Goal: Task Accomplishment & Management: Manage account settings

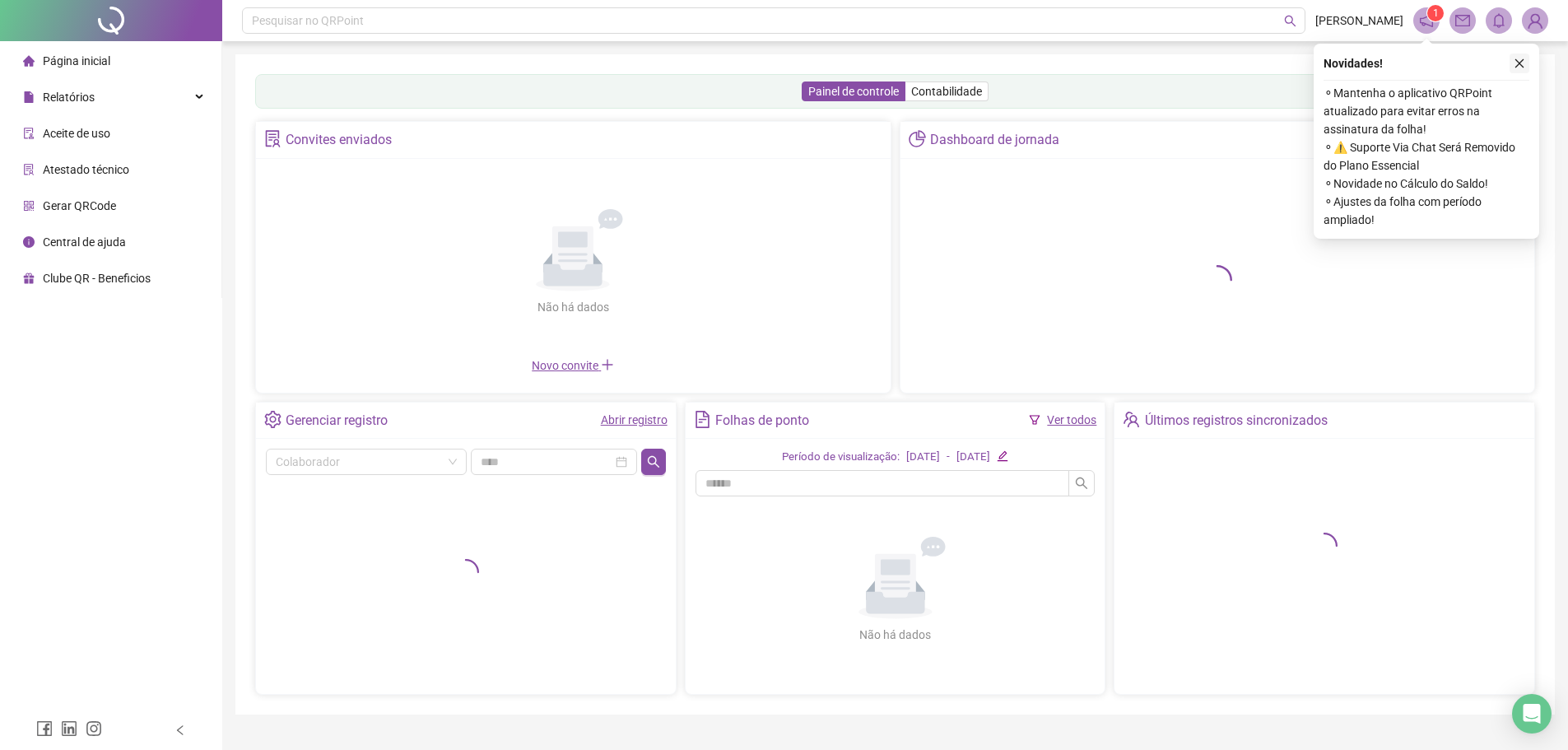
click at [1517, 64] on icon "close" at bounding box center [1519, 64] width 12 height 12
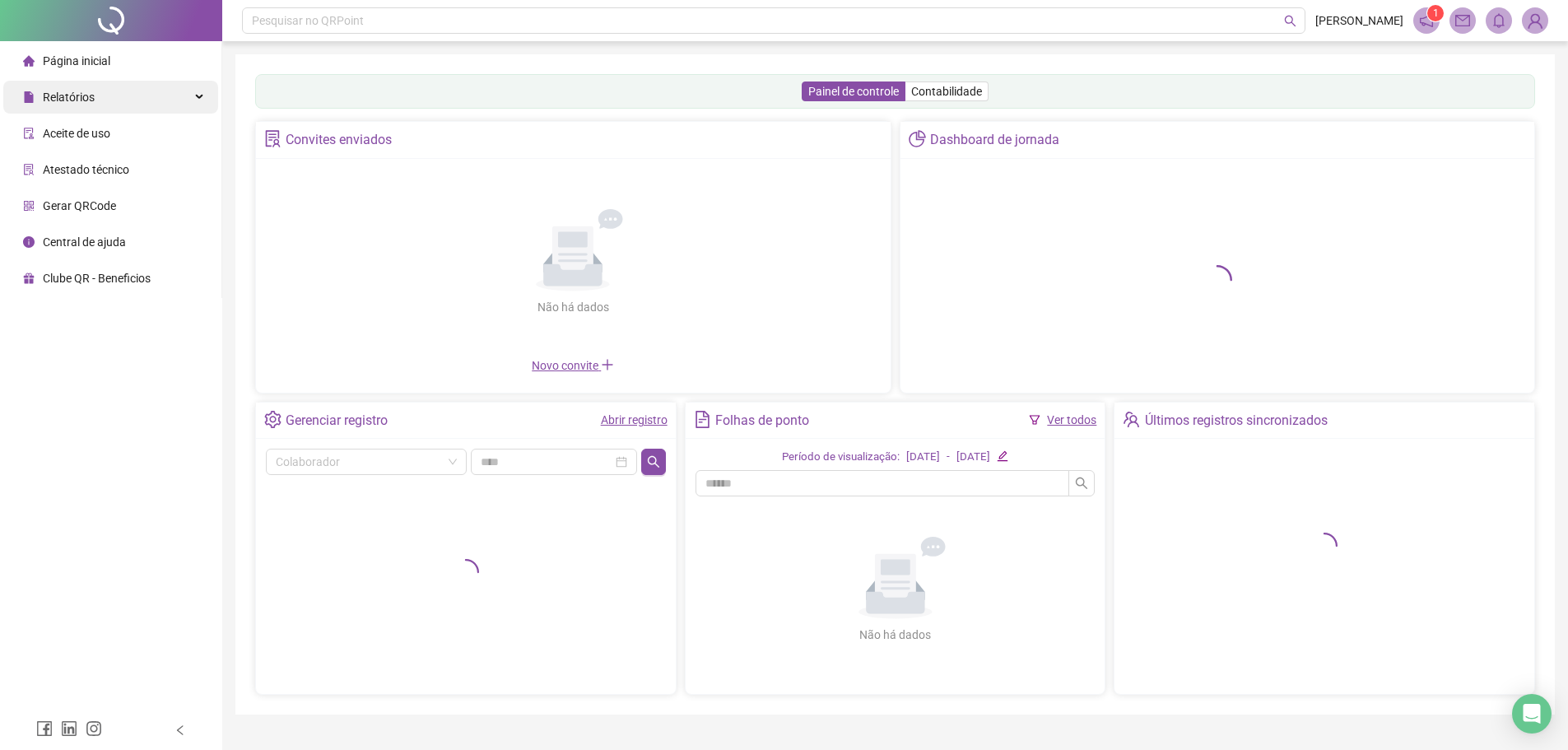
click at [75, 107] on span "Relatórios" at bounding box center [59, 96] width 72 height 33
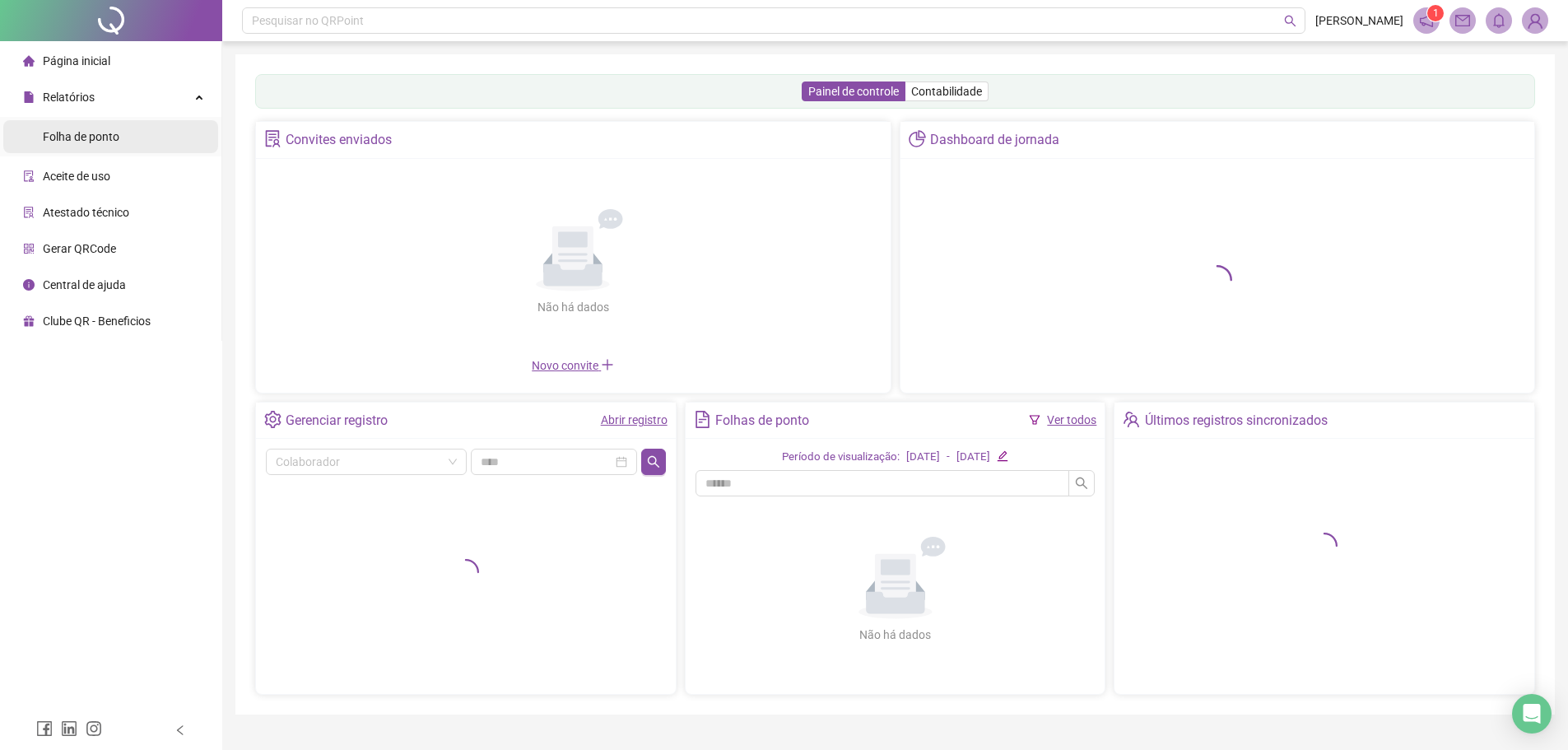
click at [83, 134] on span "Folha de ponto" at bounding box center [80, 136] width 76 height 13
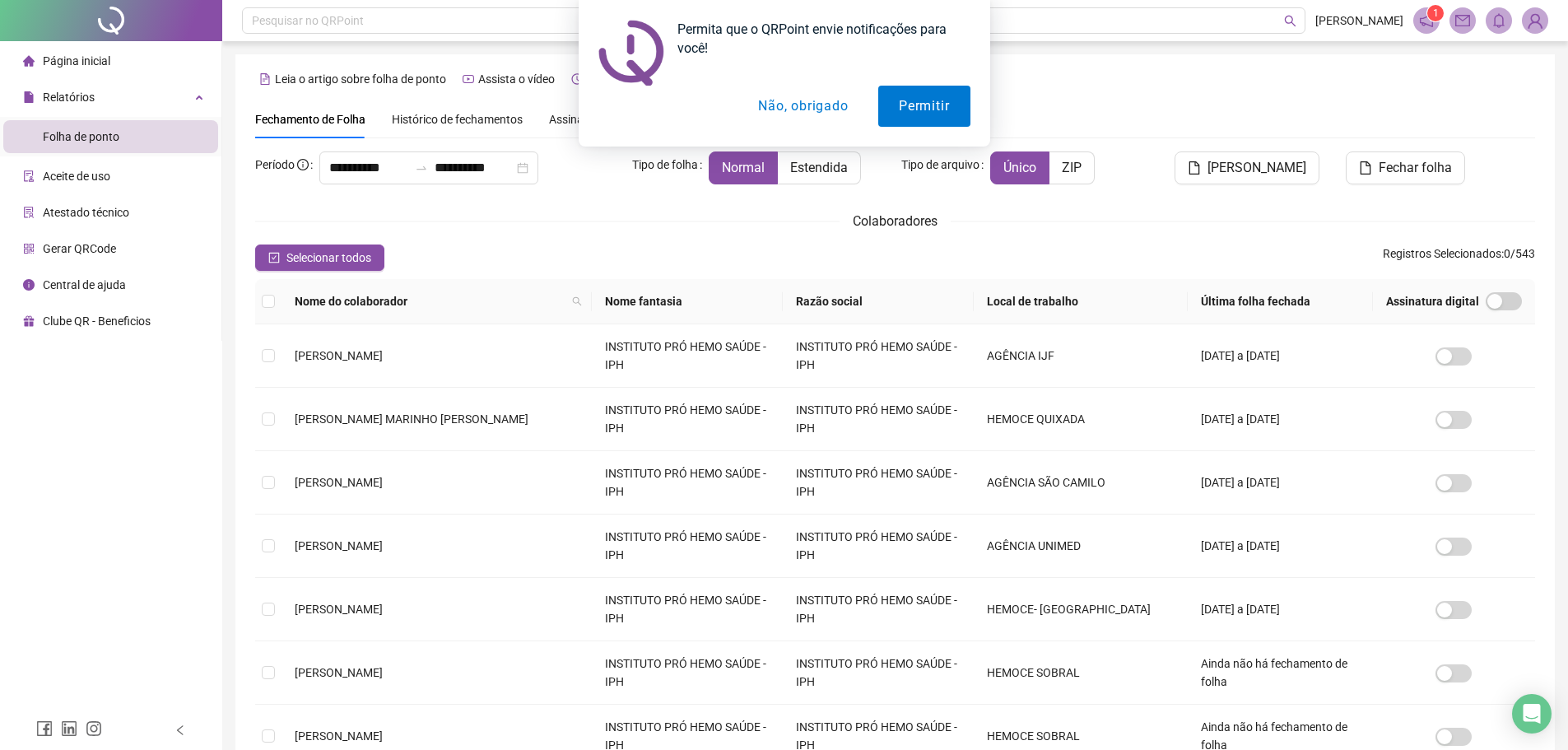
click at [801, 106] on button "Não, obrigado" at bounding box center [802, 105] width 131 height 41
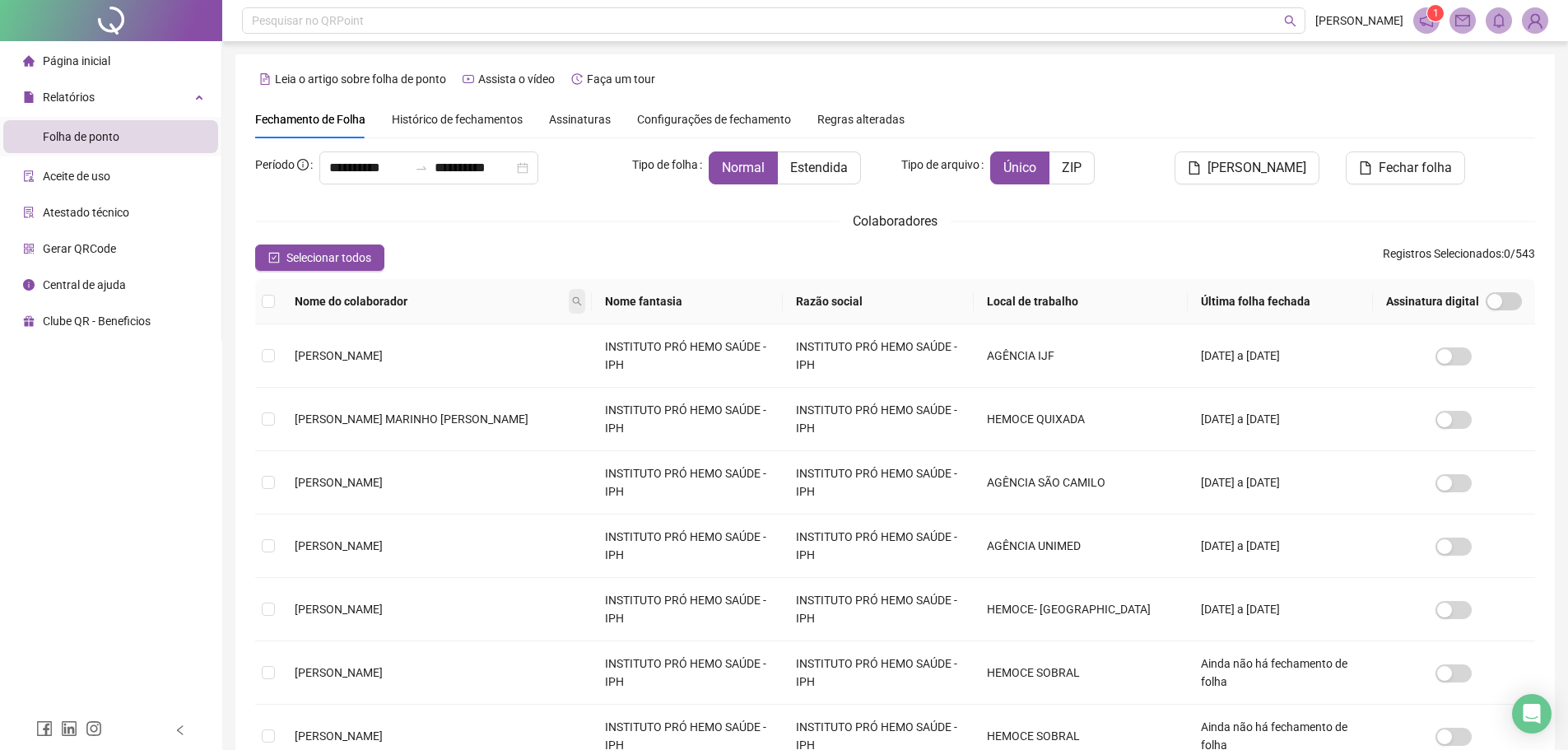
click at [572, 303] on icon "search" at bounding box center [577, 301] width 10 height 10
type input "**********"
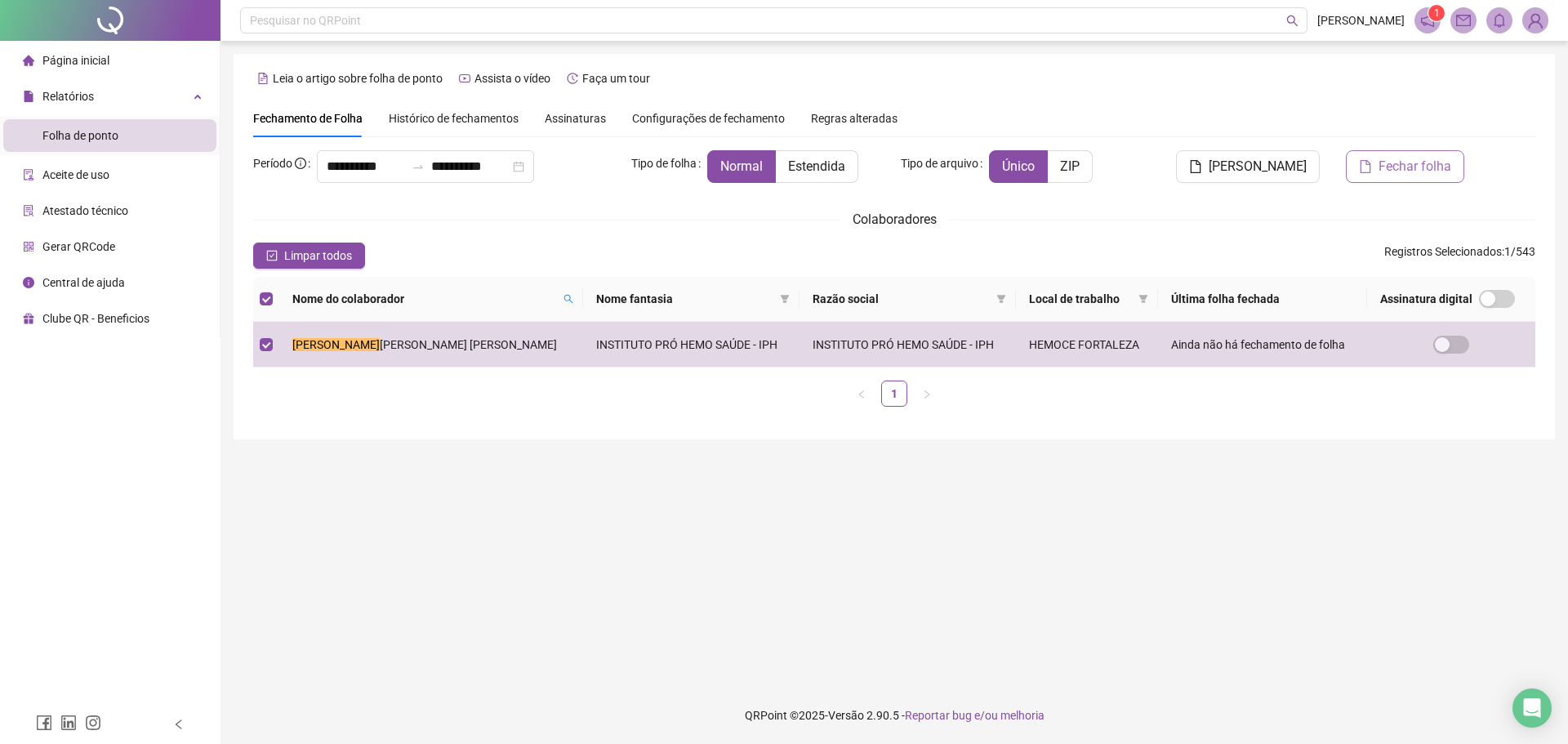
click at [1405, 178] on button "Fechar folha" at bounding box center [1404, 166] width 119 height 32
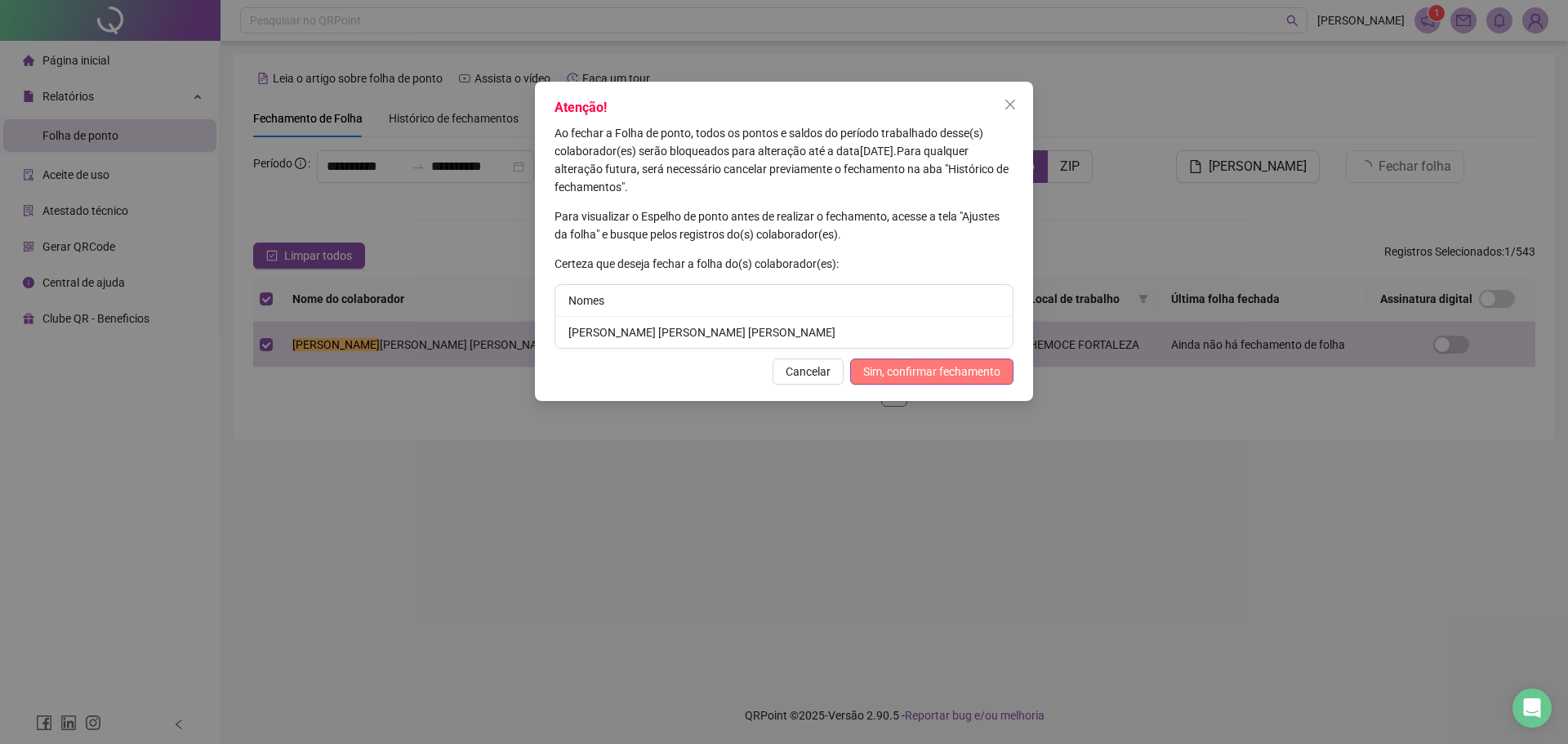
click at [944, 374] on span "Sim, confirmar fechamento" at bounding box center [931, 372] width 137 height 18
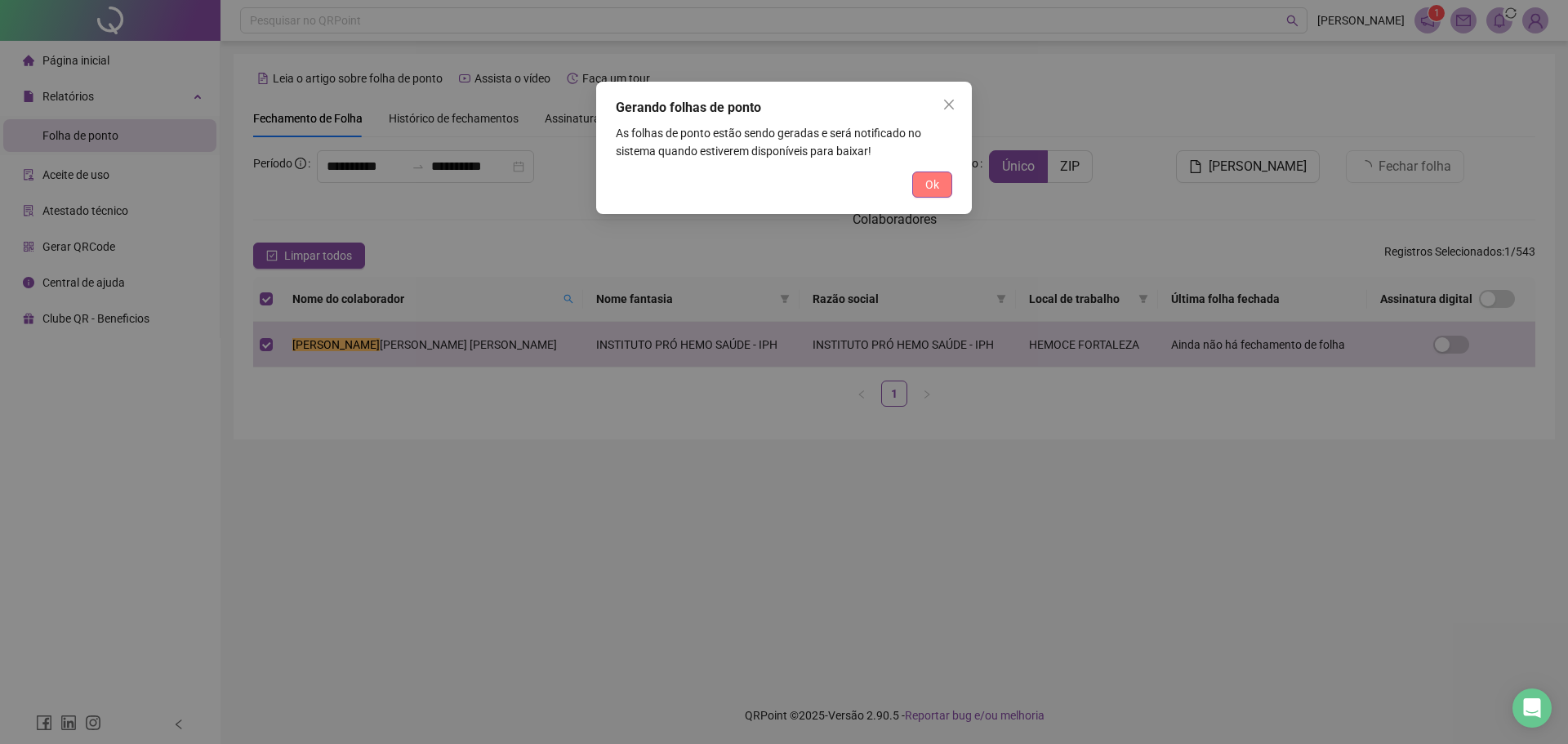
click at [934, 176] on span "Ok" at bounding box center [932, 184] width 14 height 18
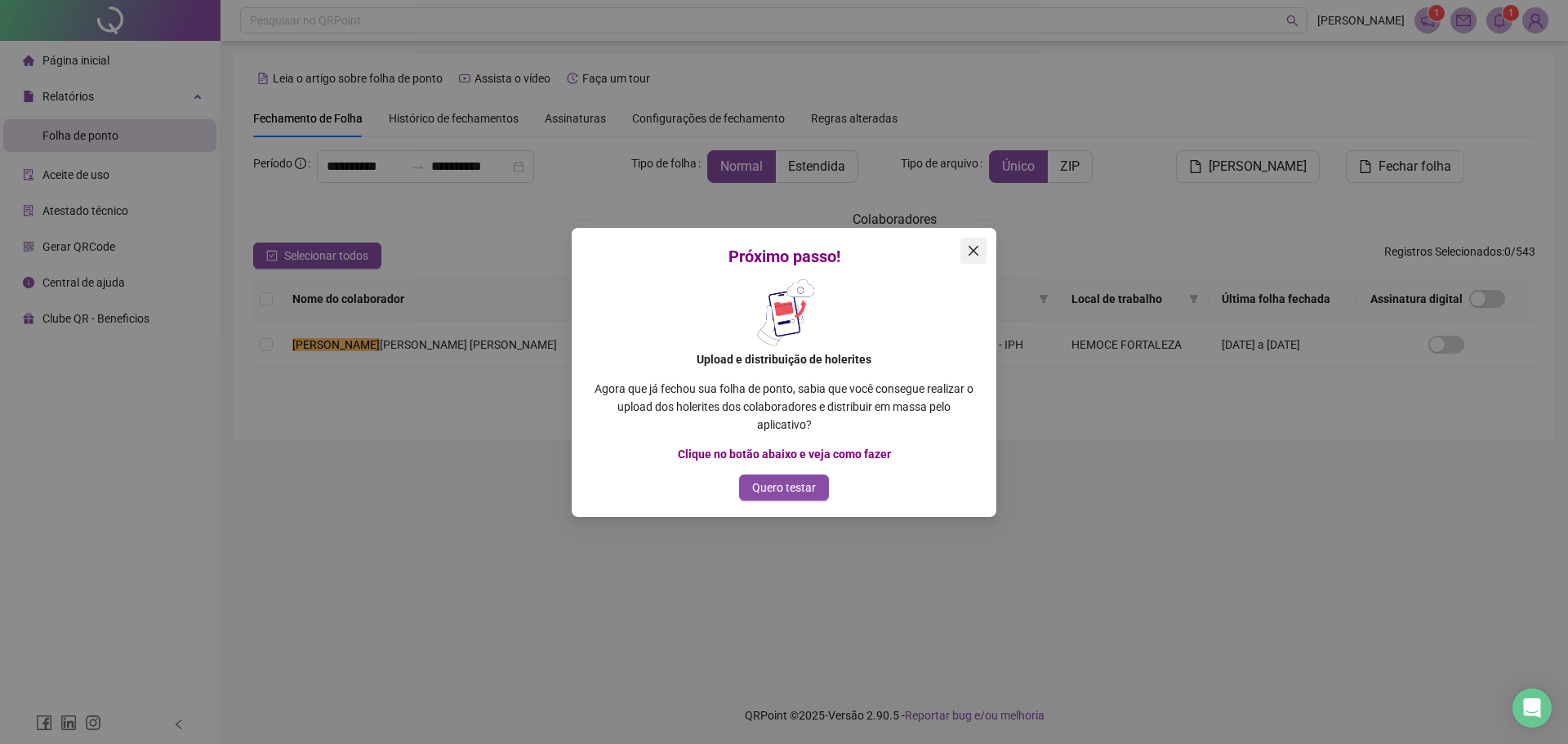
click at [980, 252] on span "Close" at bounding box center [973, 251] width 26 height 13
